Goal: Transaction & Acquisition: Purchase product/service

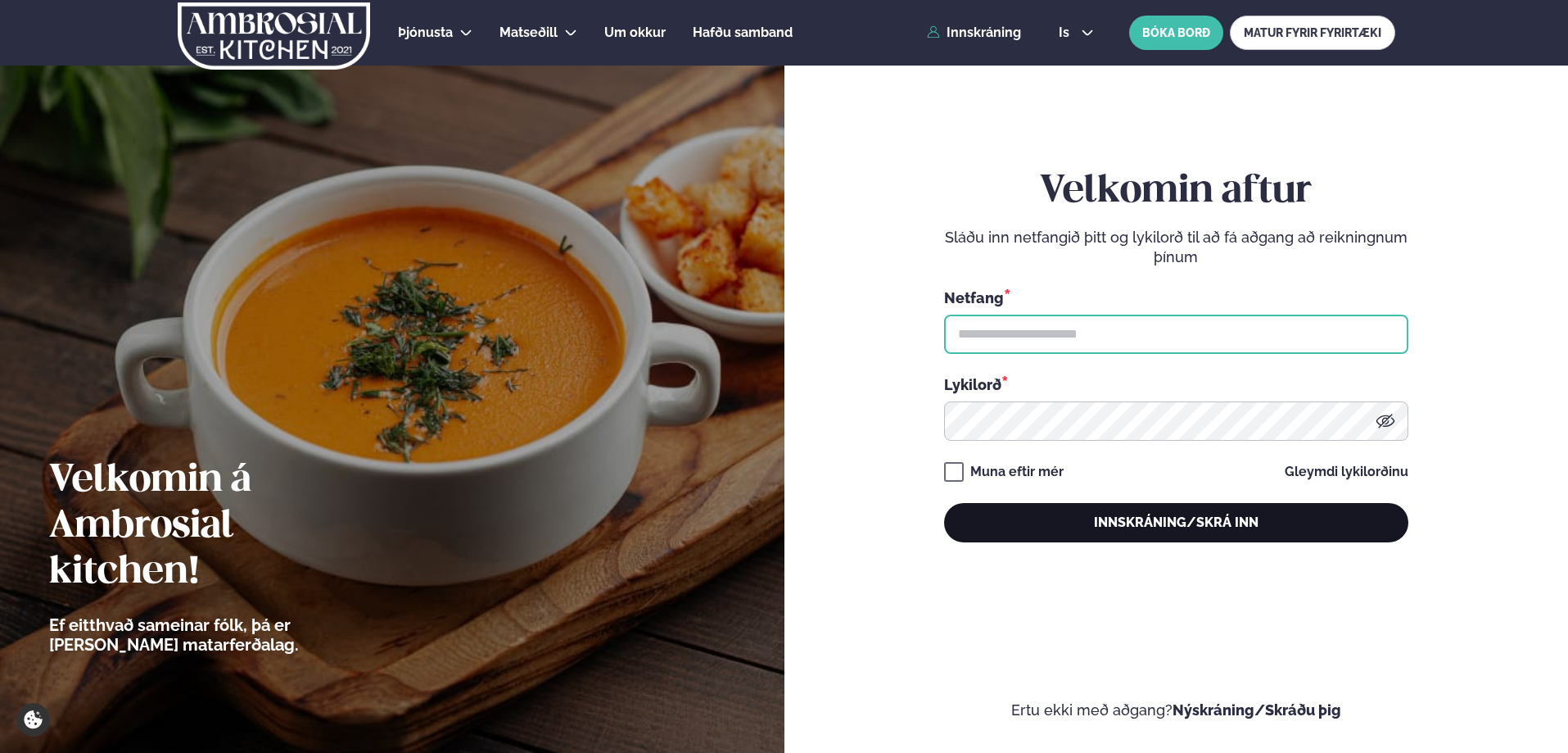
type input "**********"
click at [1171, 528] on button "Innskráning/Skrá inn" at bounding box center [1176, 522] width 464 height 40
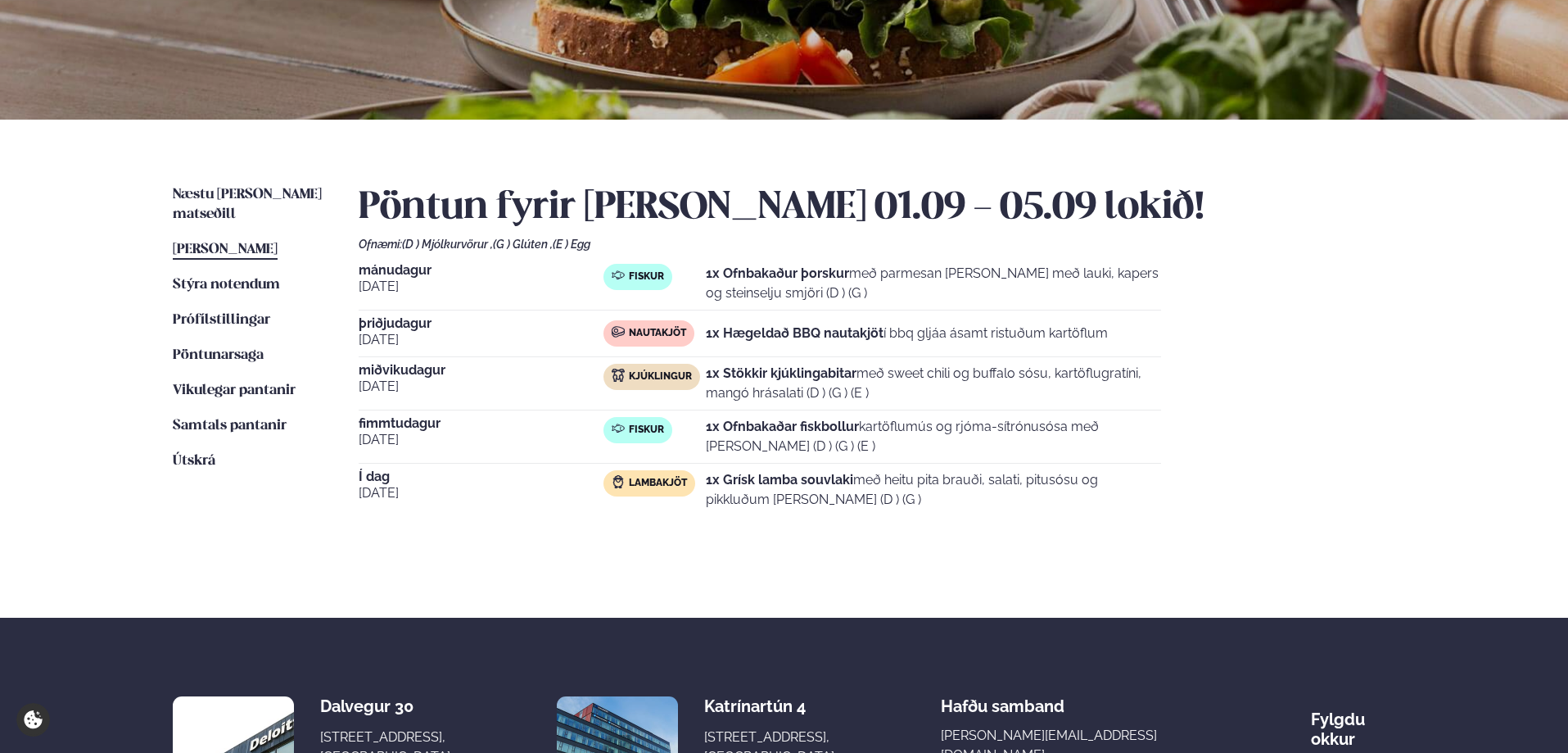
scroll to position [246, 0]
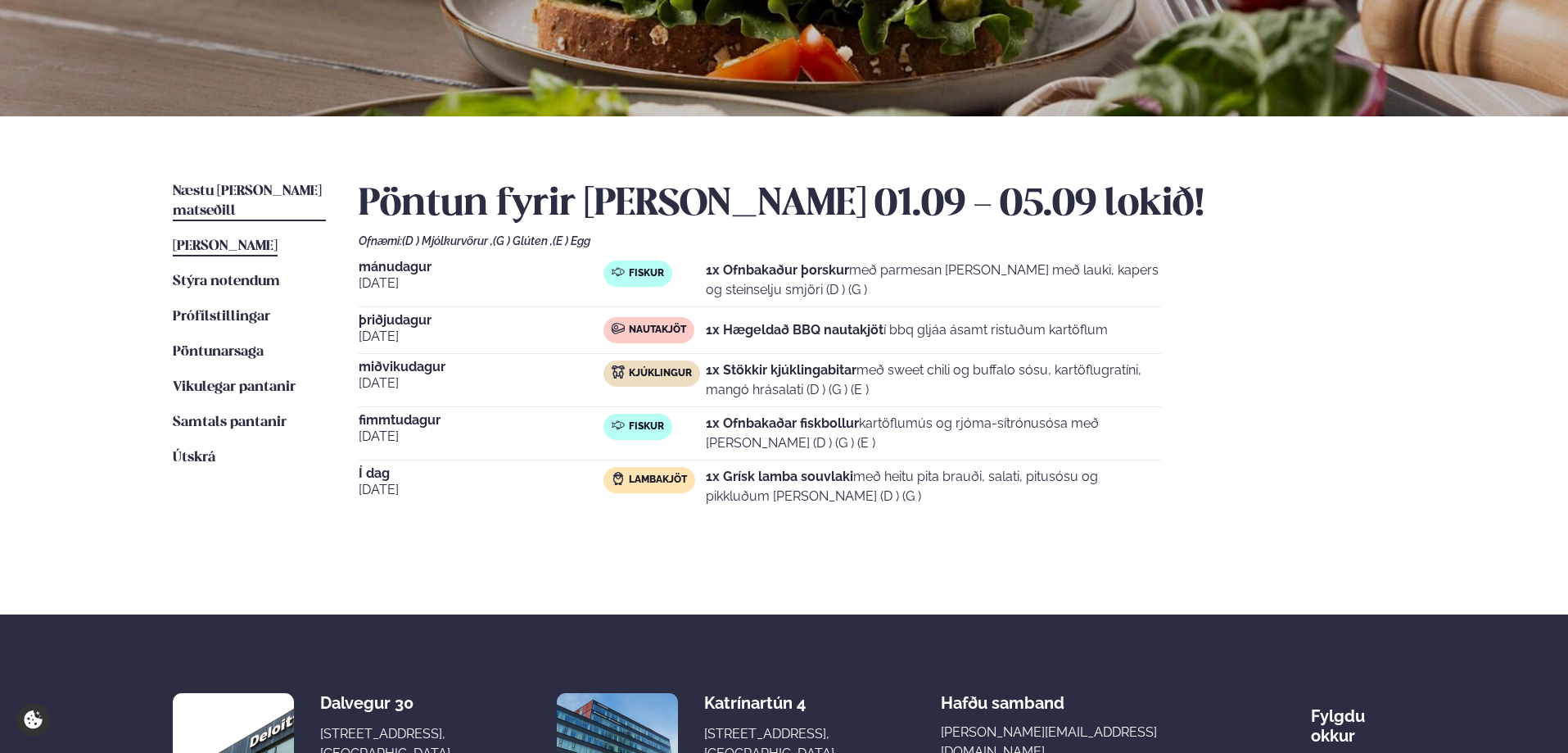
click at [282, 183] on link "Næstu [PERSON_NAME] matseðill Næsta vika" at bounding box center [249, 201] width 153 height 40
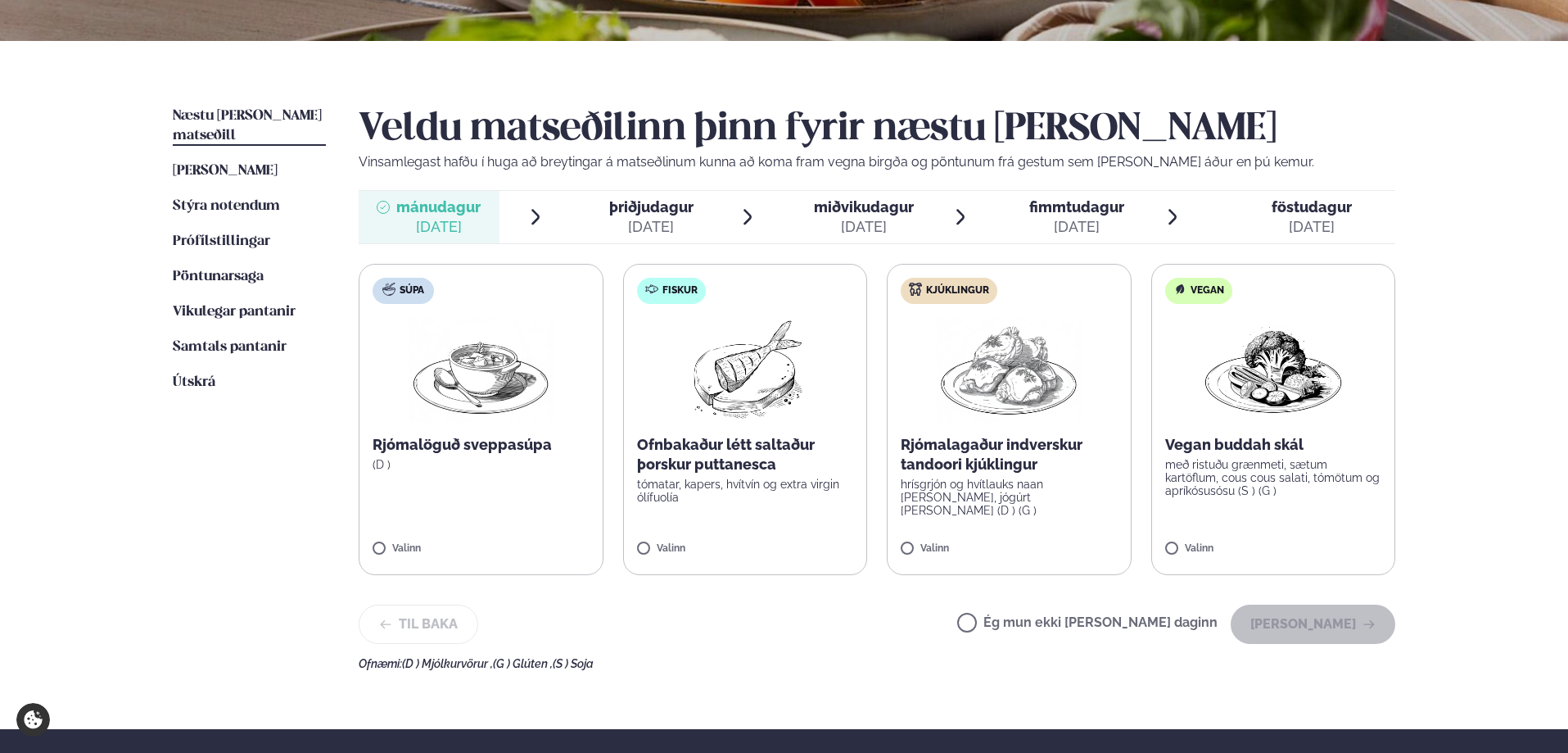
scroll to position [327, 0]
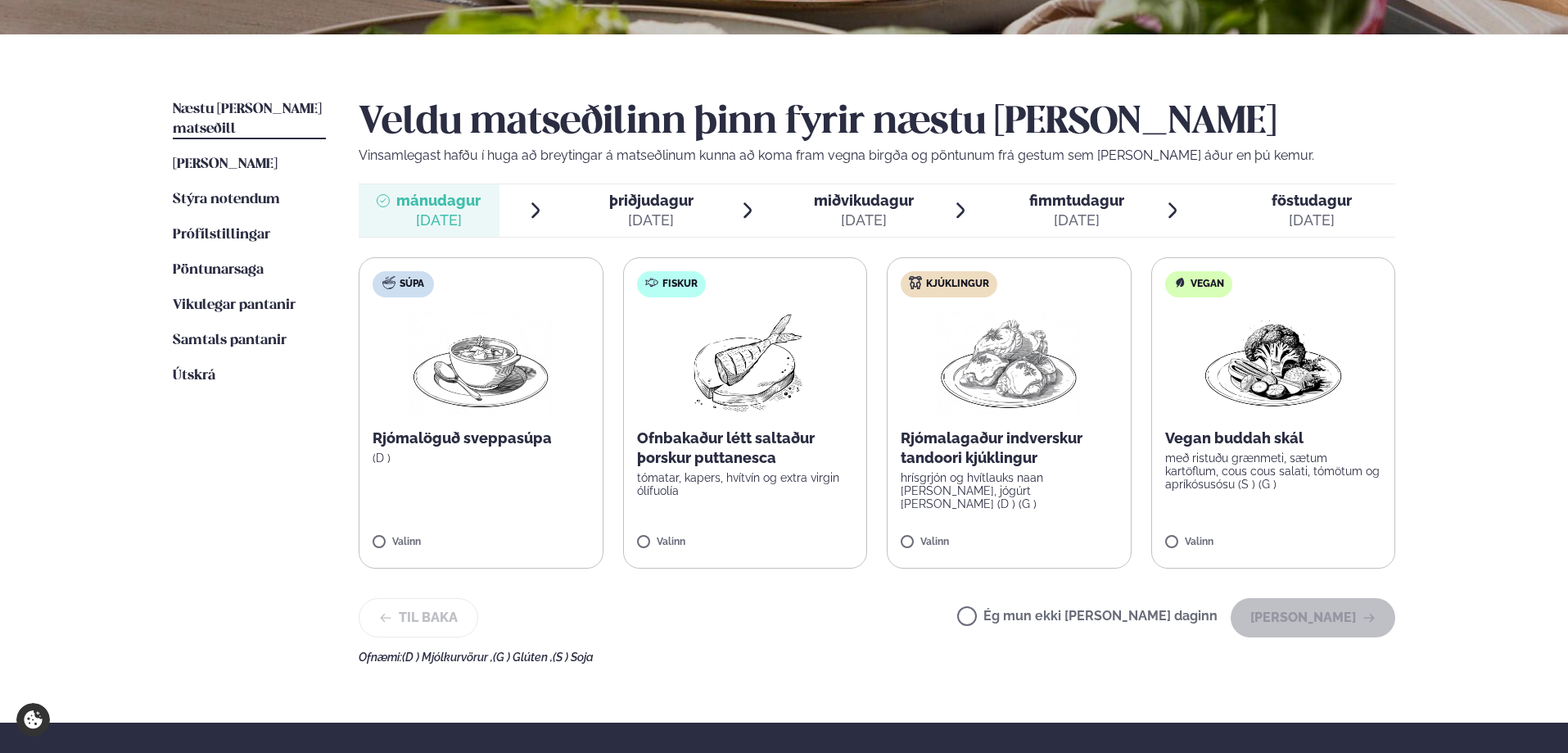
click at [988, 413] on img at bounding box center [1008, 363] width 144 height 105
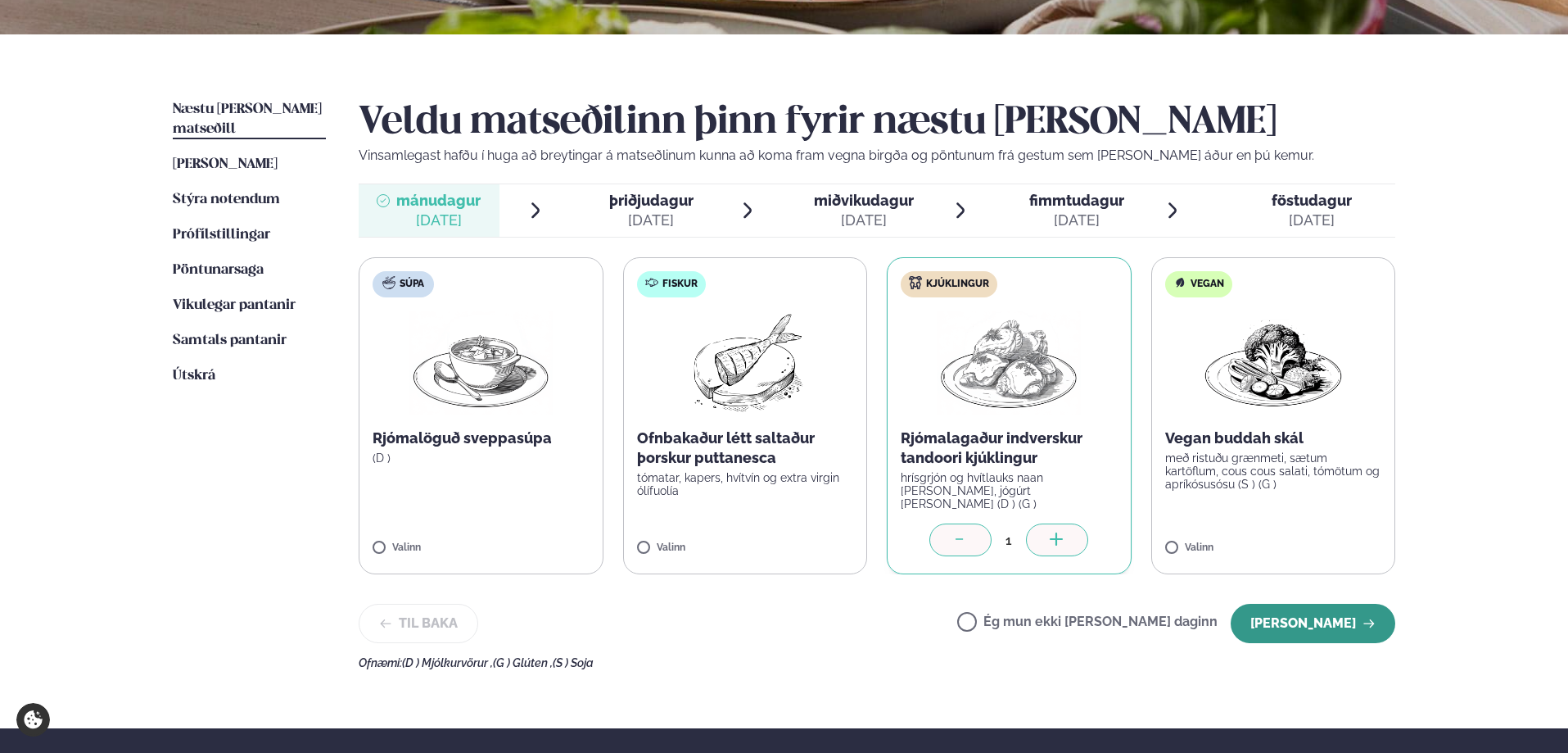
click at [1303, 614] on button "[PERSON_NAME]" at bounding box center [1313, 623] width 165 height 40
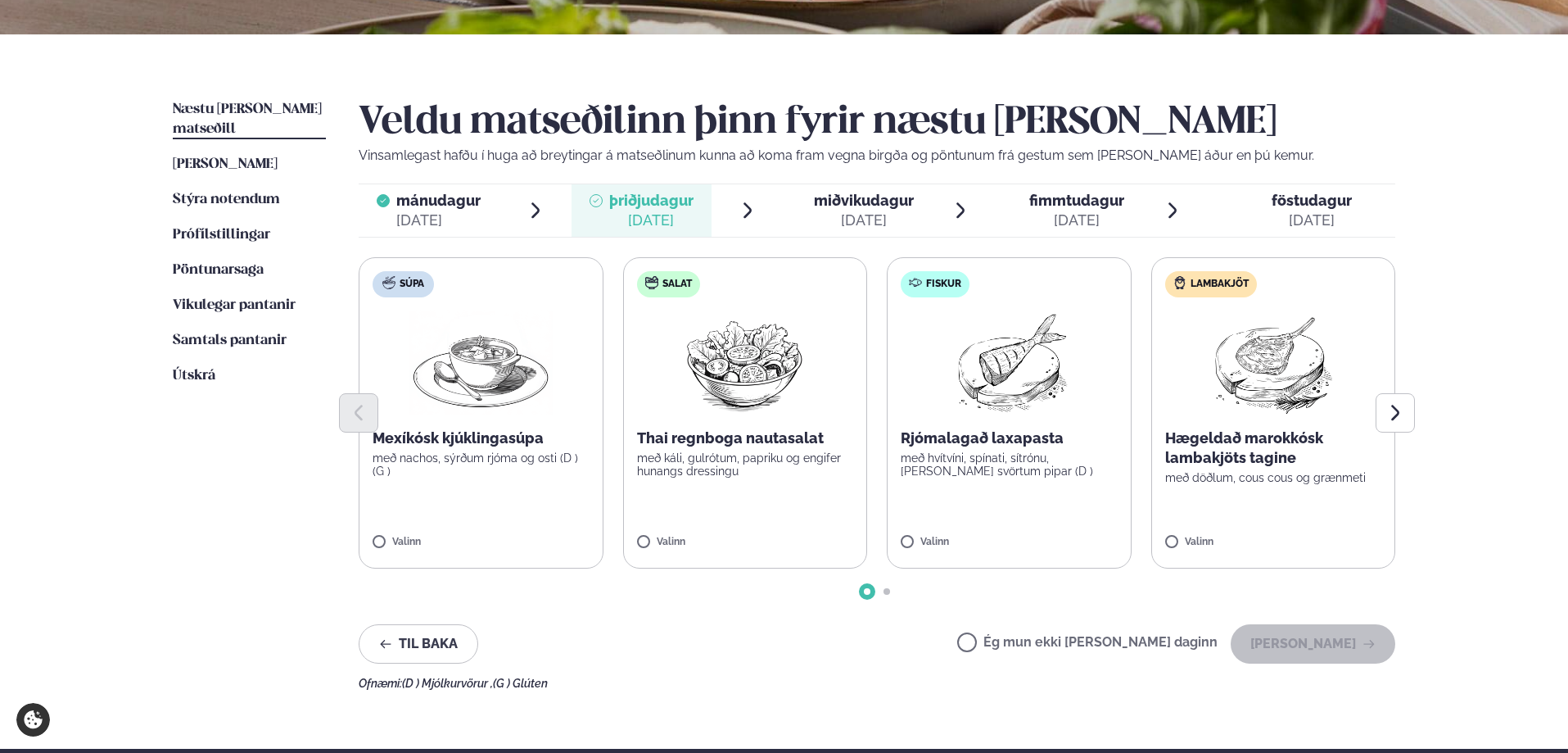
click at [531, 410] on div at bounding box center [877, 412] width 1036 height 40
click at [511, 441] on p "Mexíkósk kjúklingasúpa" at bounding box center [481, 438] width 217 height 19
click at [1304, 648] on button "[PERSON_NAME]" at bounding box center [1313, 644] width 165 height 40
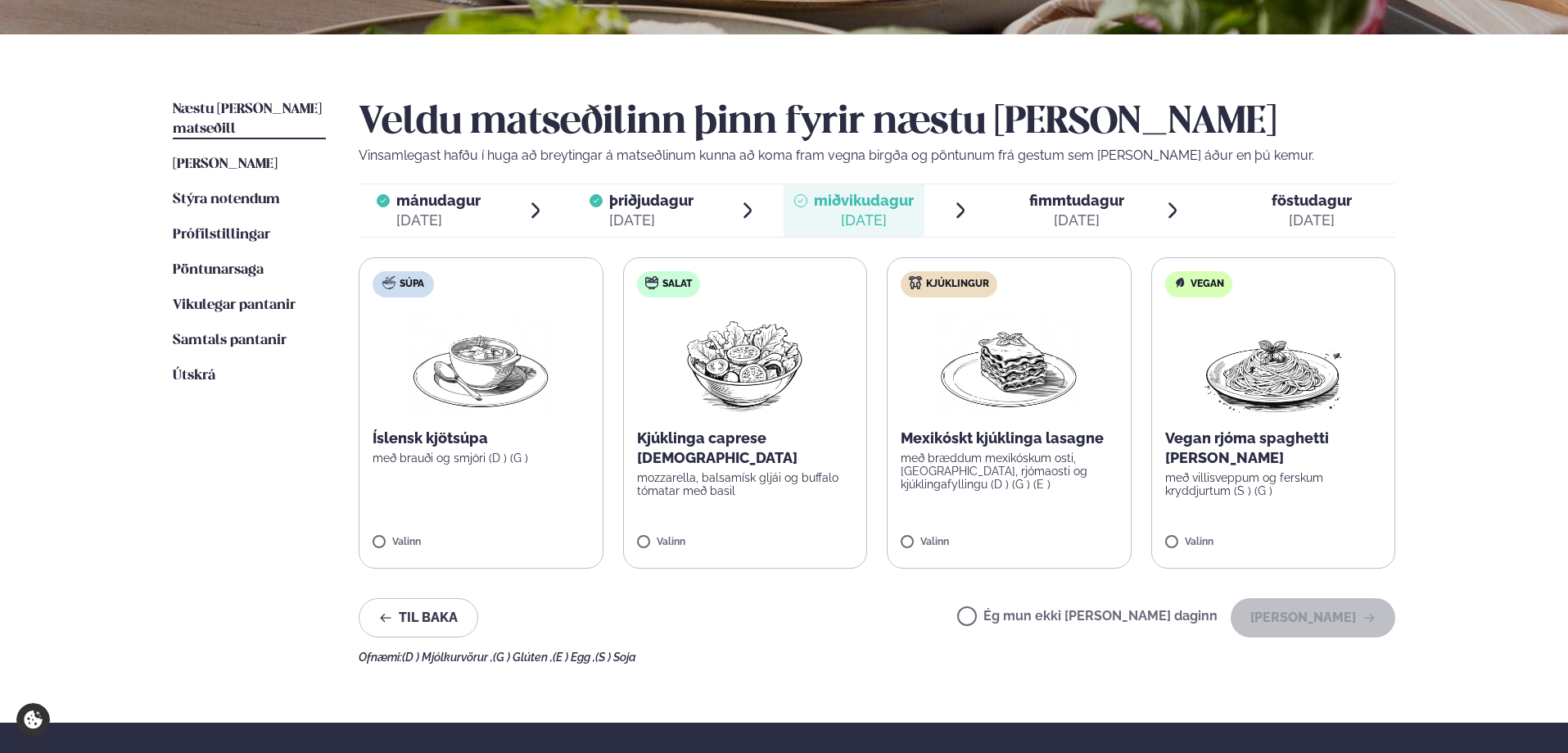
click at [1074, 434] on p "Mexikóskt kjúklinga lasagne" at bounding box center [1009, 438] width 217 height 19
click at [1276, 624] on button "[PERSON_NAME]" at bounding box center [1313, 618] width 165 height 40
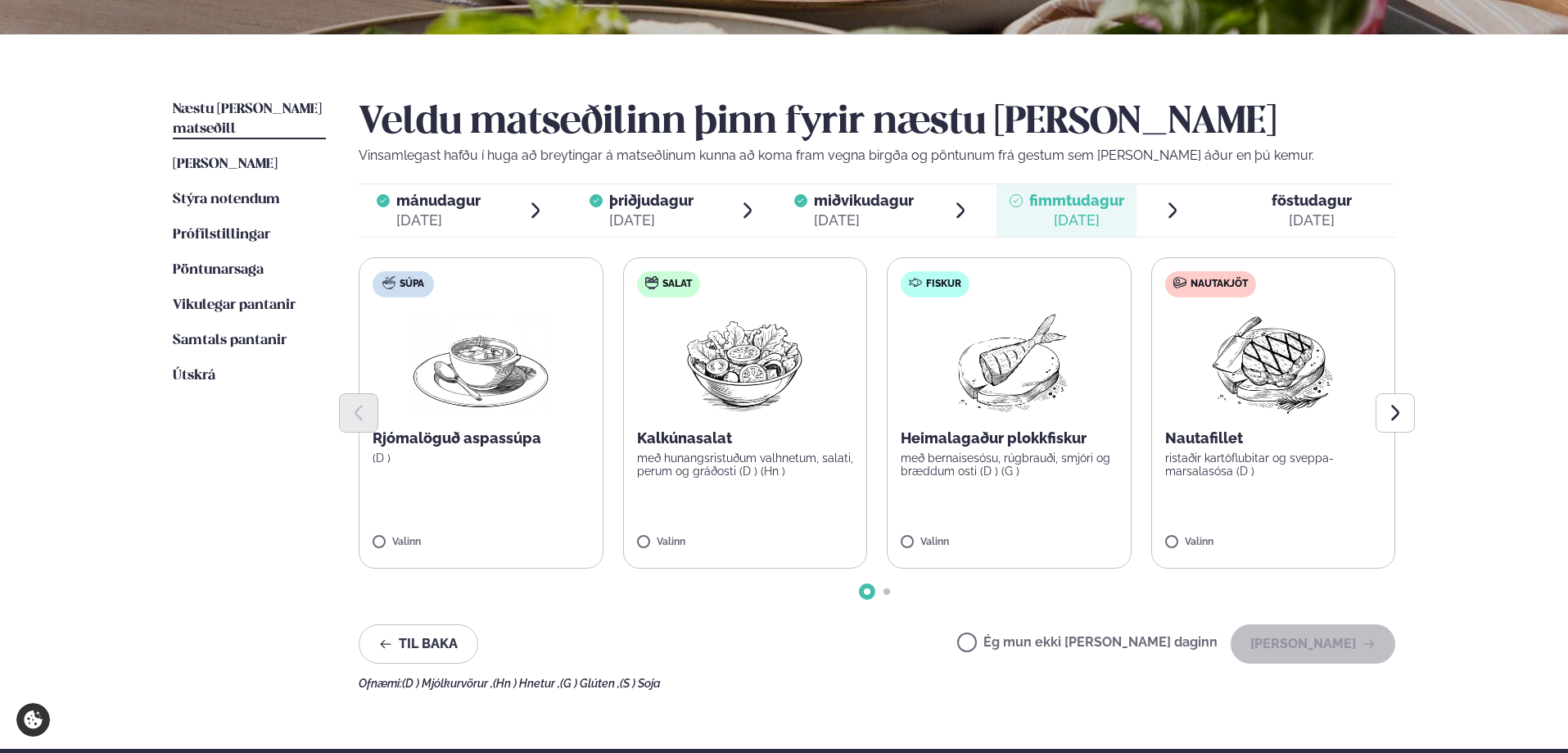
click at [1209, 420] on div at bounding box center [877, 412] width 1036 height 40
click at [1227, 444] on p "Nautafillet" at bounding box center [1274, 438] width 217 height 19
click at [1300, 650] on button "[PERSON_NAME]" at bounding box center [1313, 644] width 165 height 40
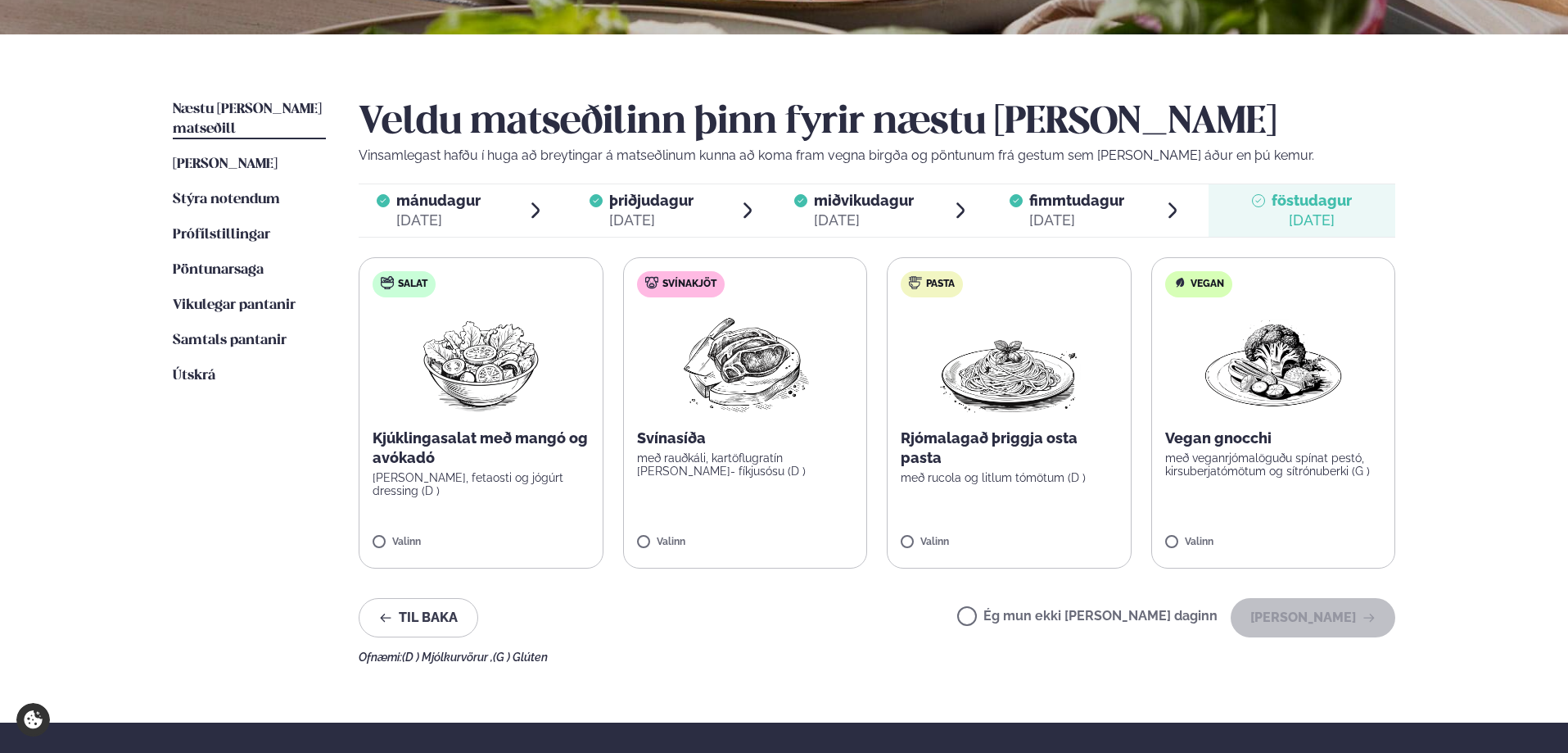
click at [786, 438] on p "Svínasíða" at bounding box center [745, 438] width 217 height 19
click at [1330, 614] on button "[PERSON_NAME]" at bounding box center [1313, 618] width 165 height 40
